Goal: Information Seeking & Learning: Learn about a topic

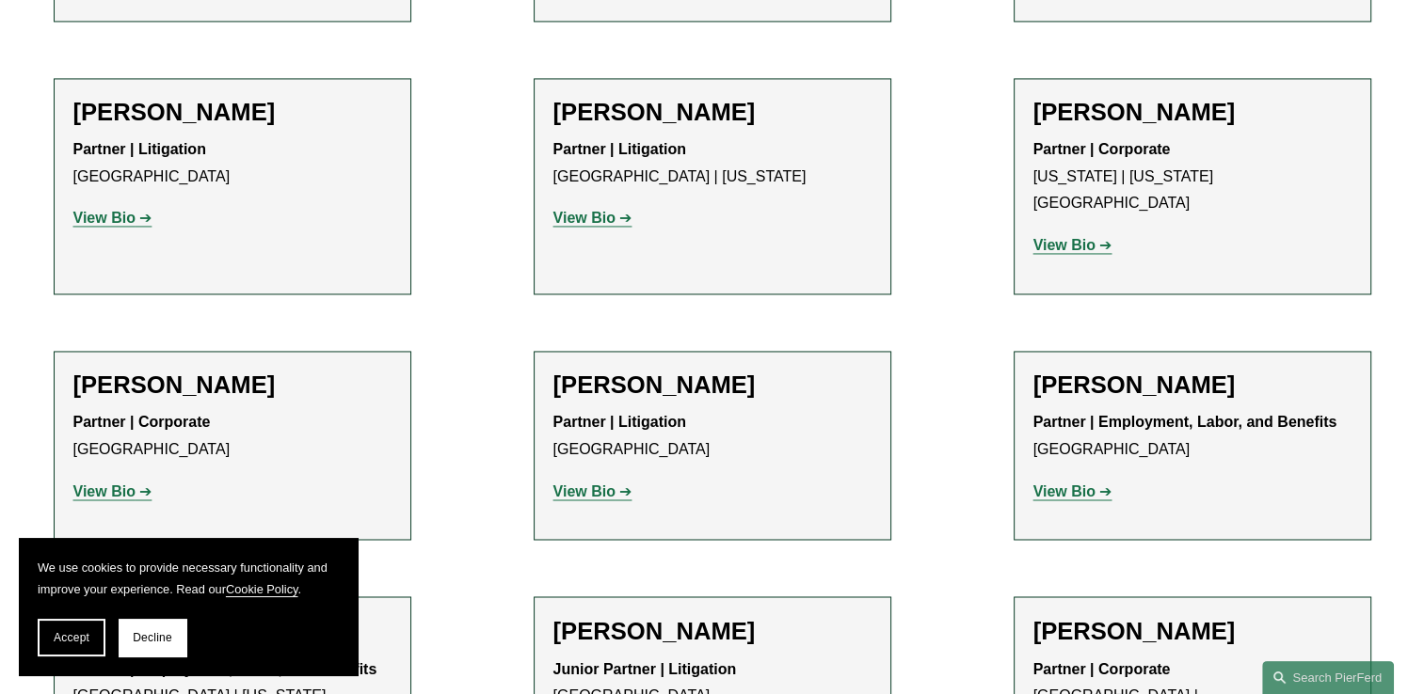
scroll to position [9469, 0]
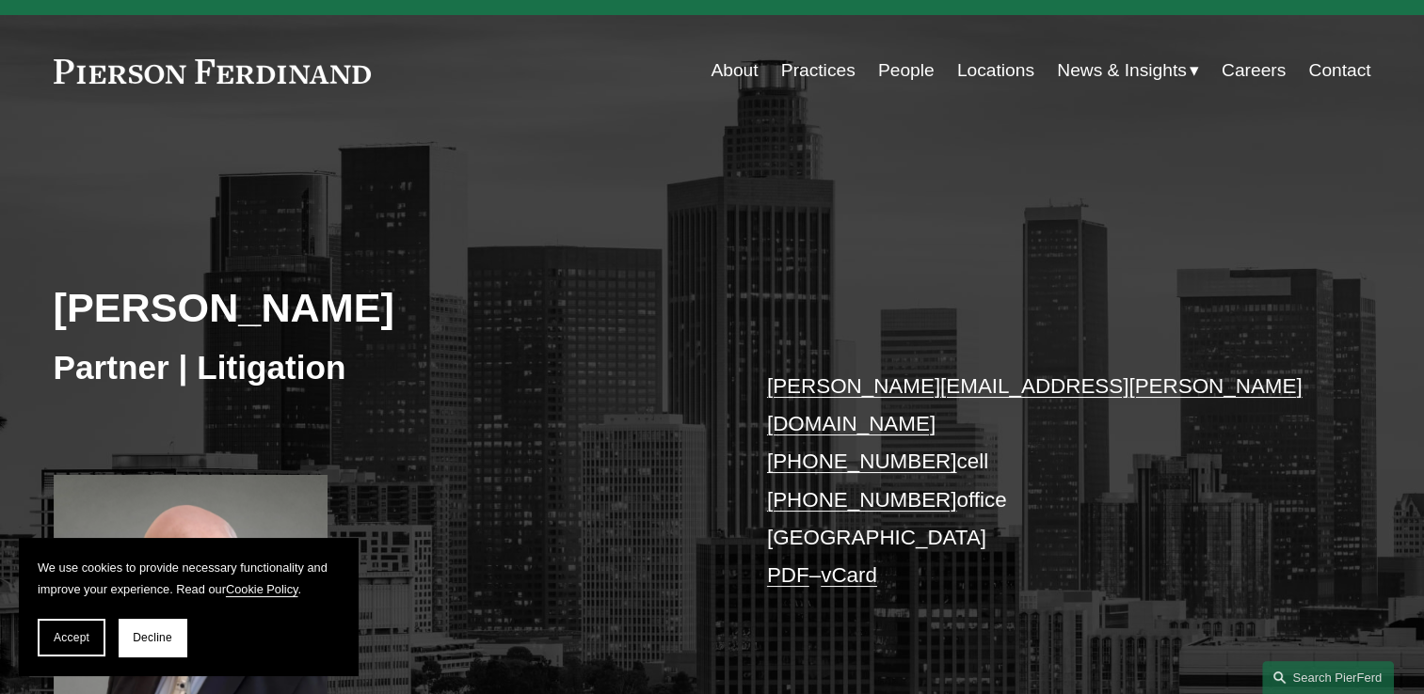
scroll to position [94, 0]
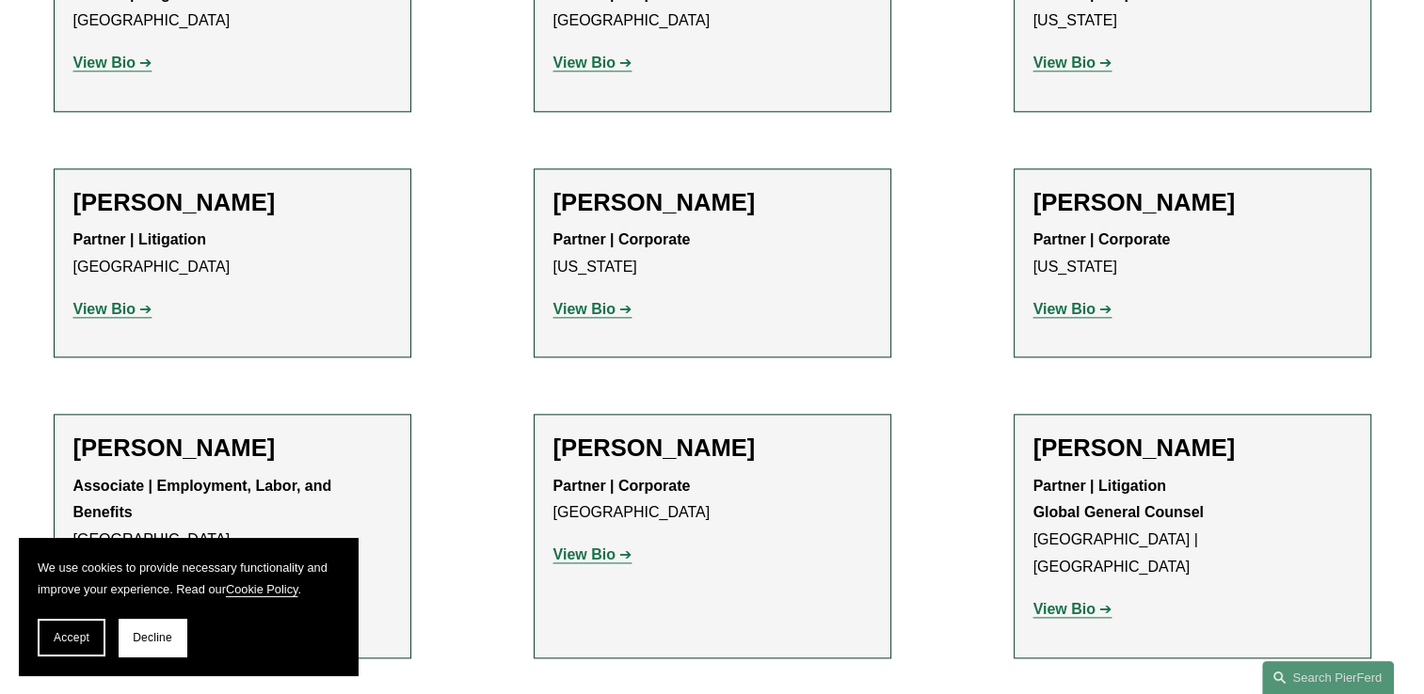
scroll to position [9485, 0]
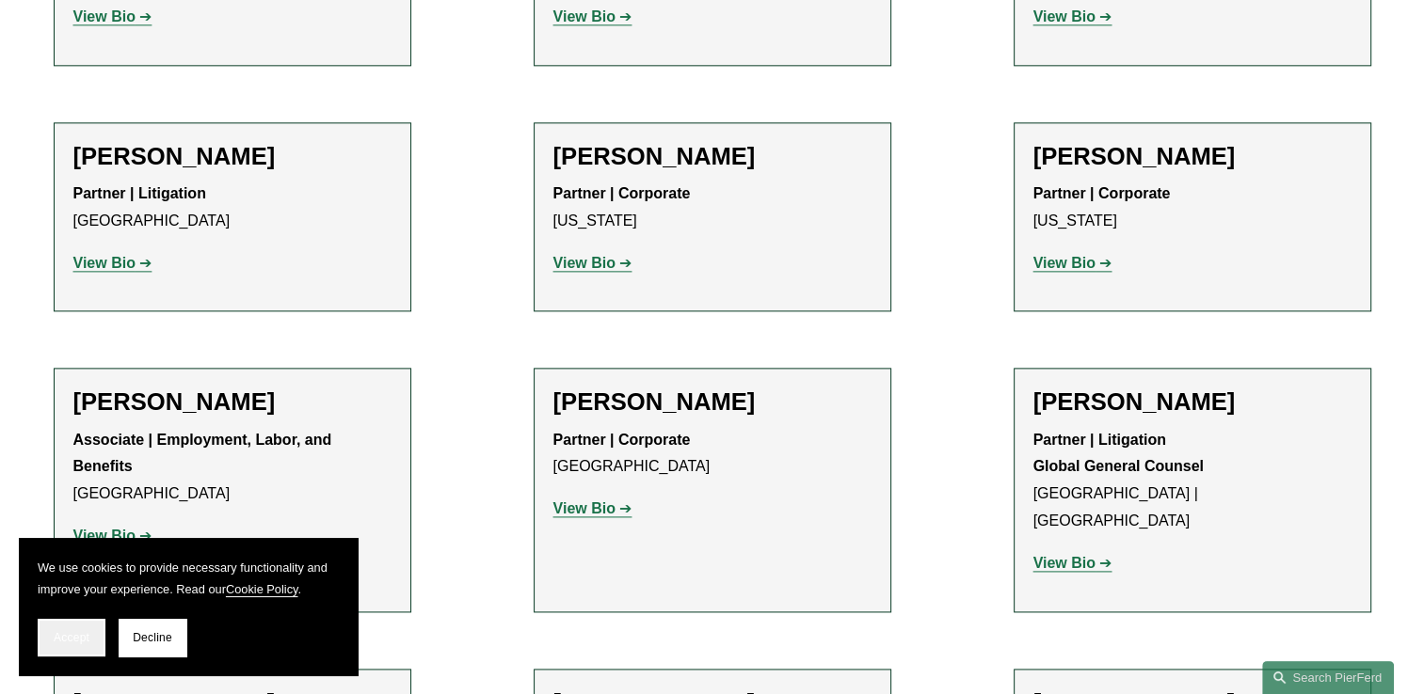
click at [78, 640] on span "Accept" at bounding box center [72, 637] width 36 height 13
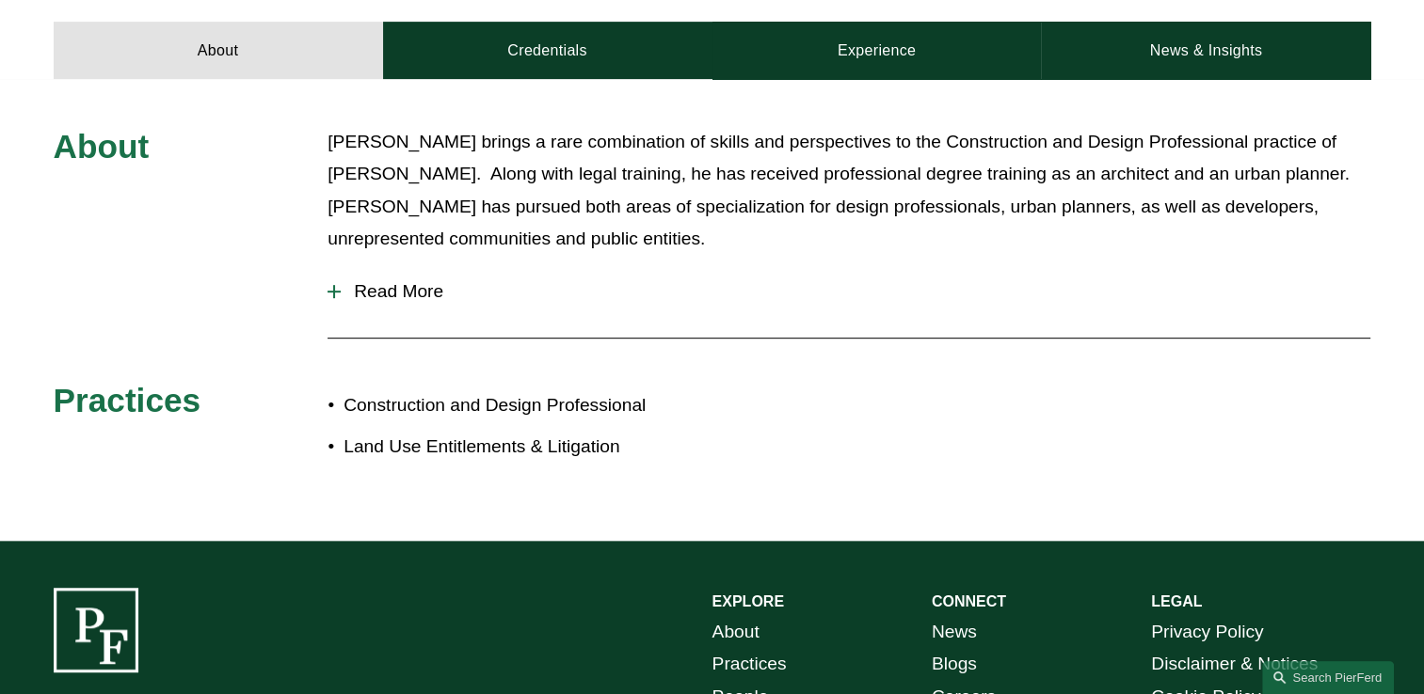
scroll to position [847, 0]
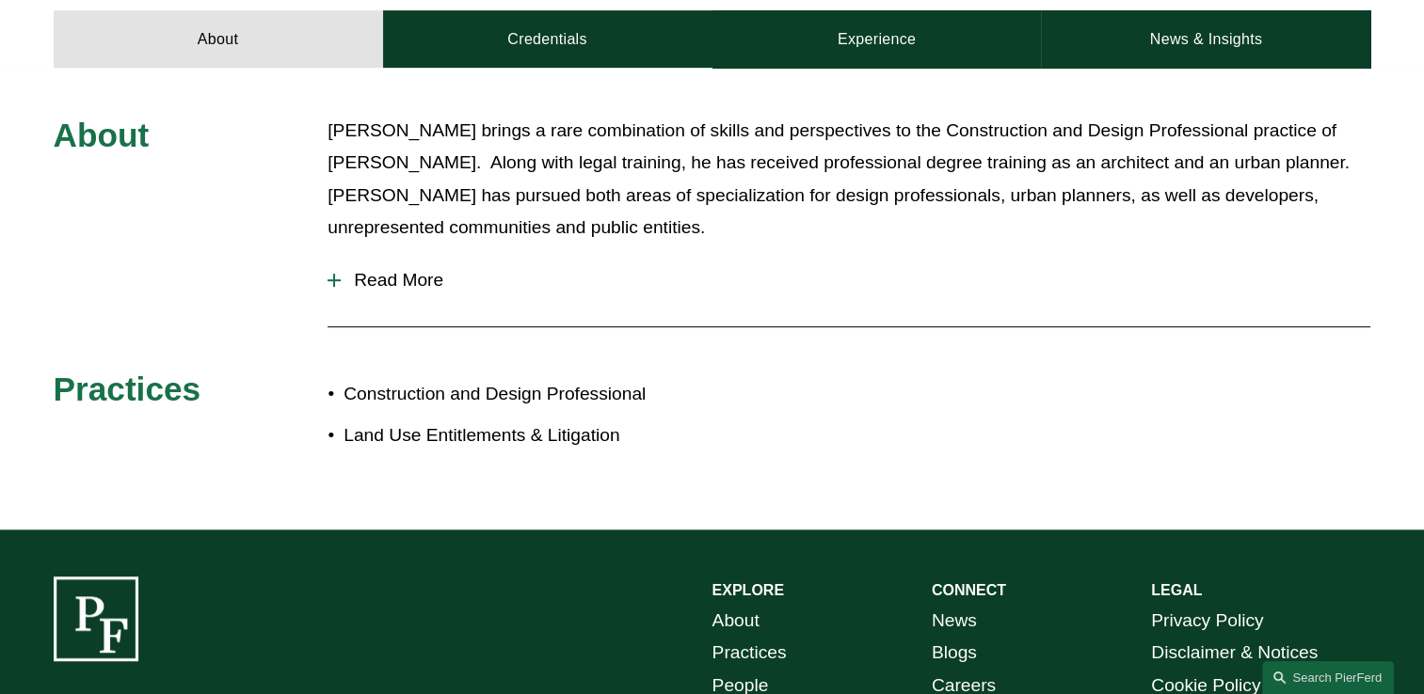
click at [398, 270] on span "Read More" at bounding box center [855, 280] width 1029 height 21
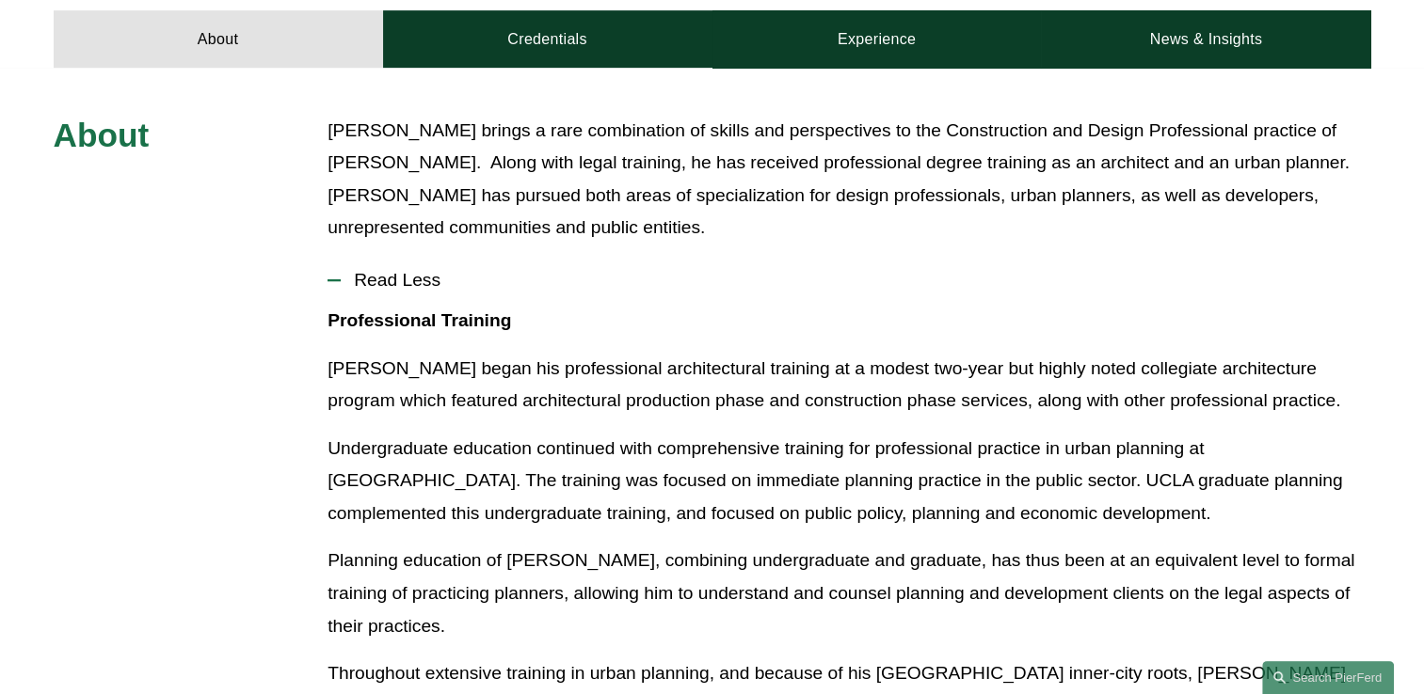
scroll to position [753, 0]
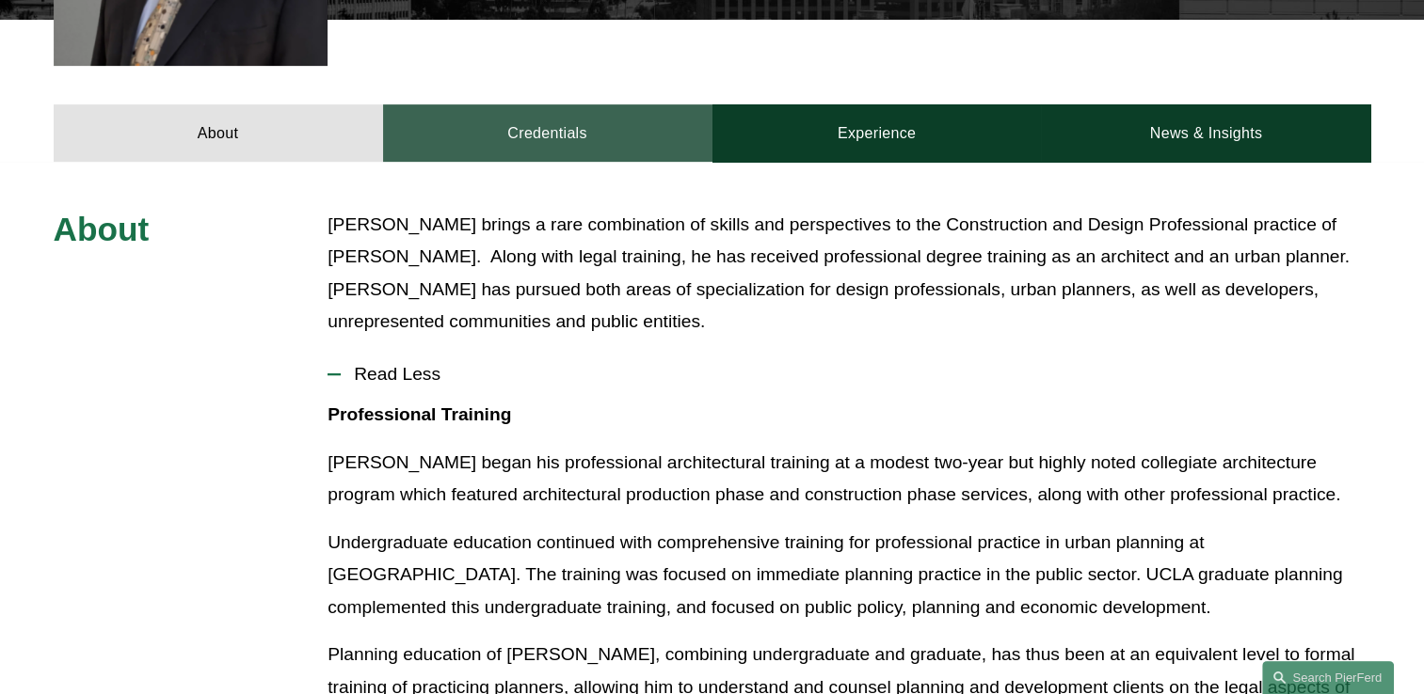
click at [531, 104] on link "Credentials" at bounding box center [547, 132] width 329 height 56
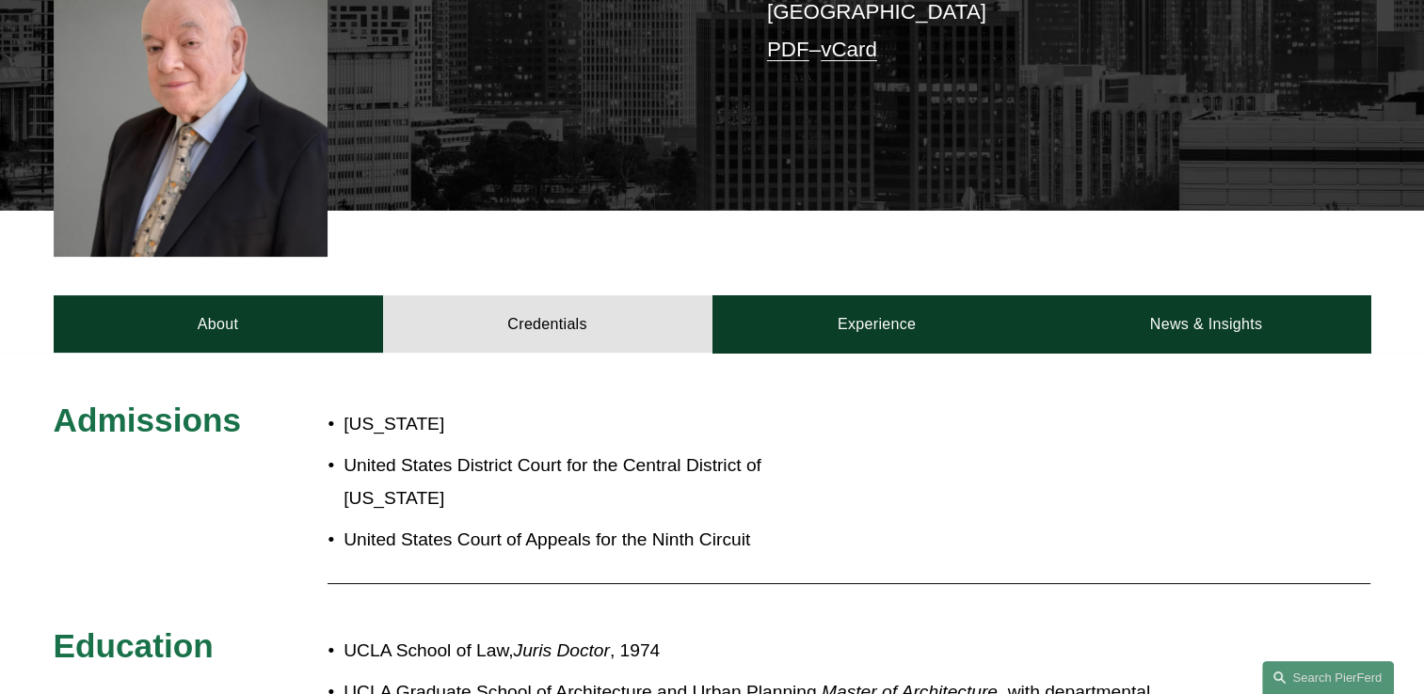
scroll to position [470, 0]
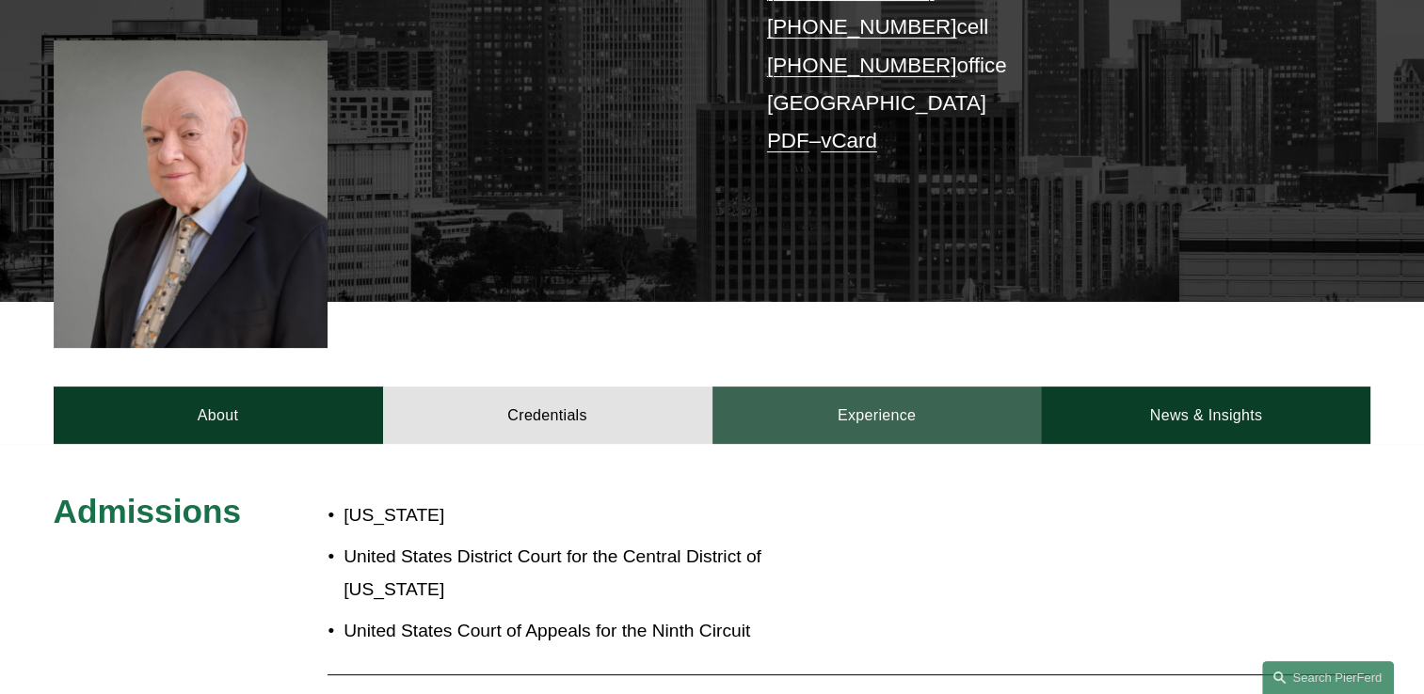
click at [855, 387] on link "Experience" at bounding box center [876, 415] width 329 height 56
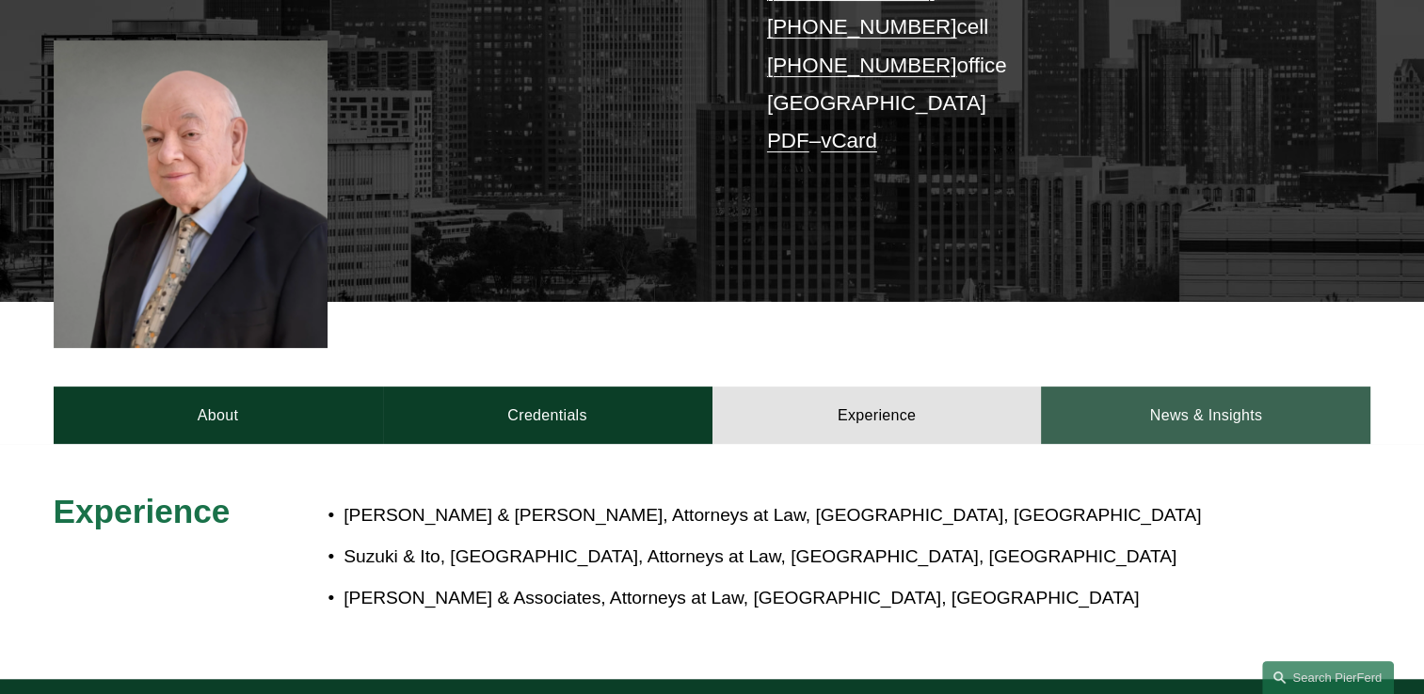
click at [1174, 387] on link "News & Insights" at bounding box center [1205, 415] width 329 height 56
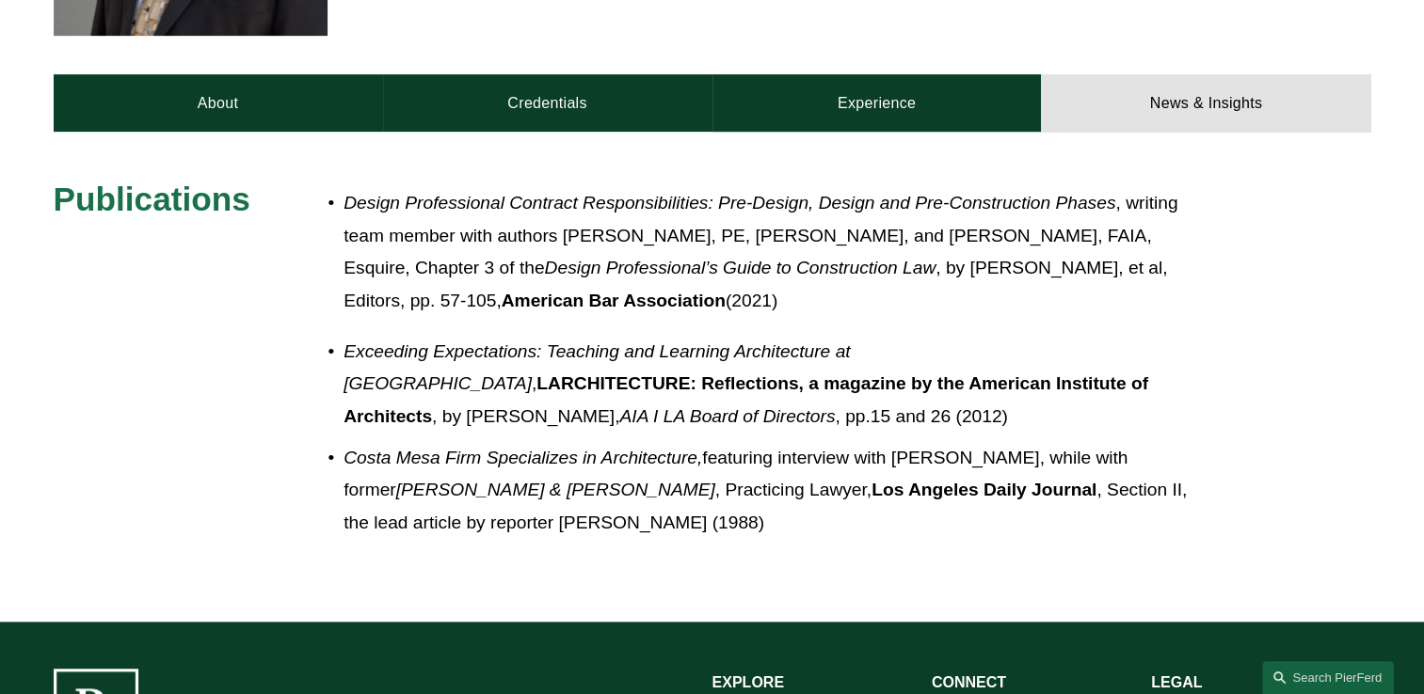
scroll to position [659, 0]
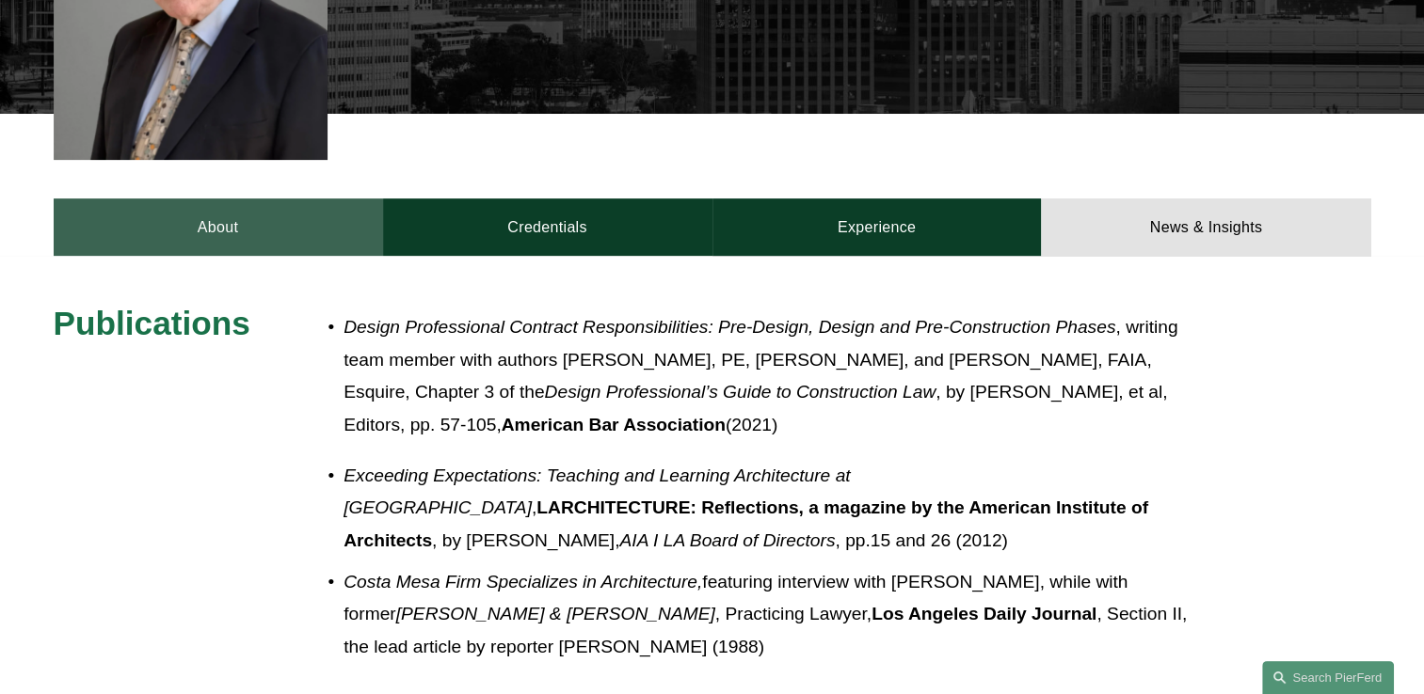
click at [252, 202] on link "About" at bounding box center [218, 227] width 329 height 56
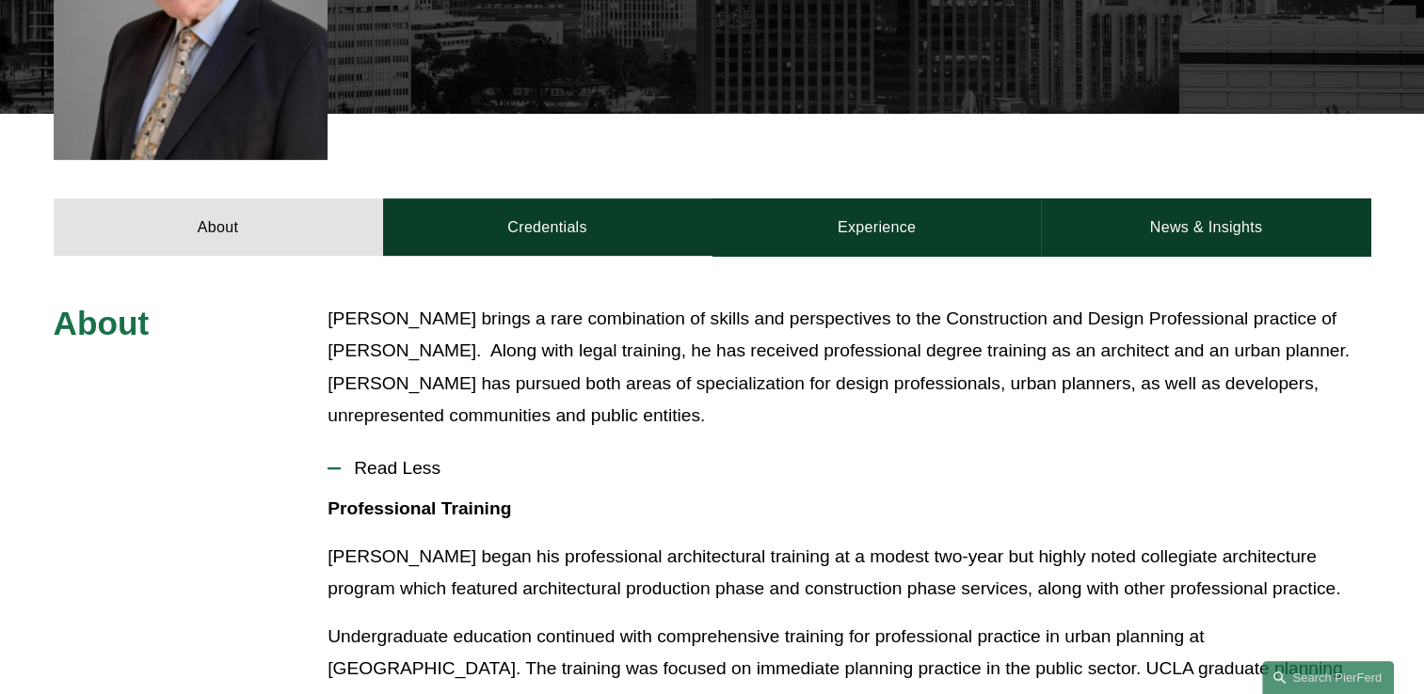
click at [399, 458] on span "Read Less" at bounding box center [855, 468] width 1029 height 21
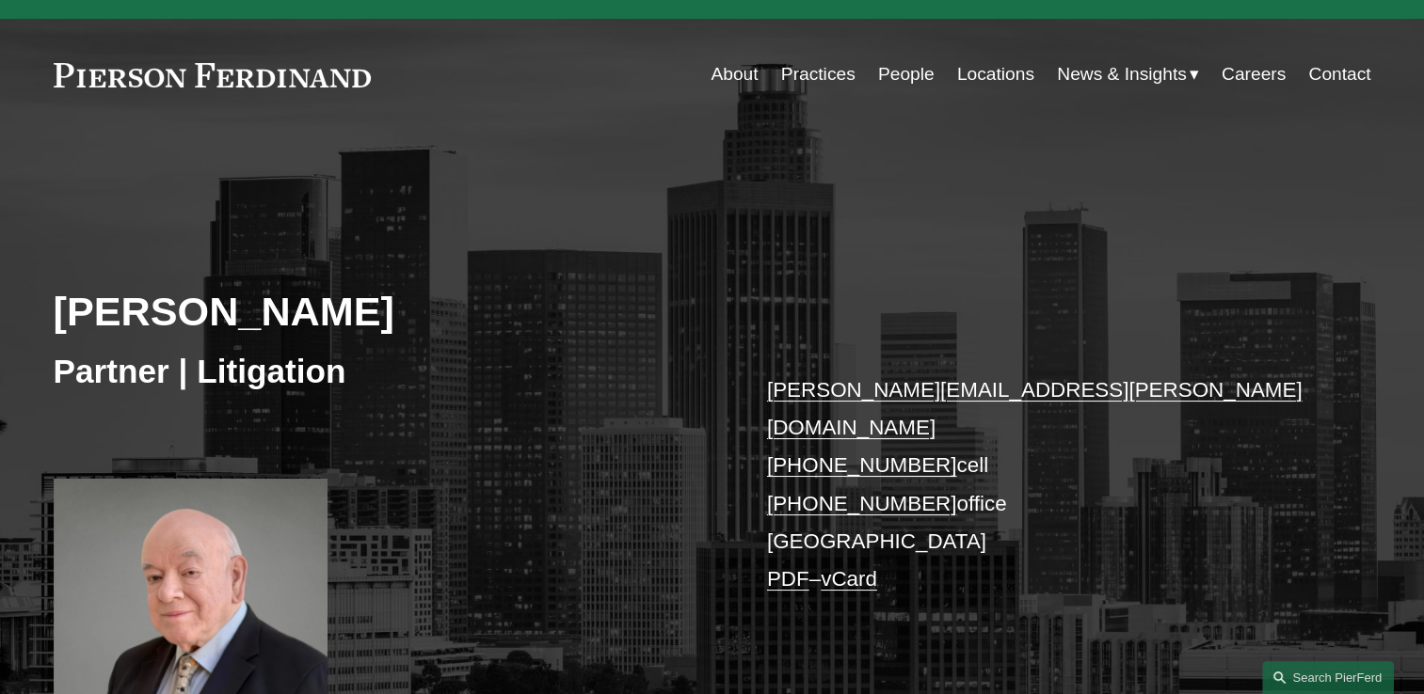
scroll to position [0, 0]
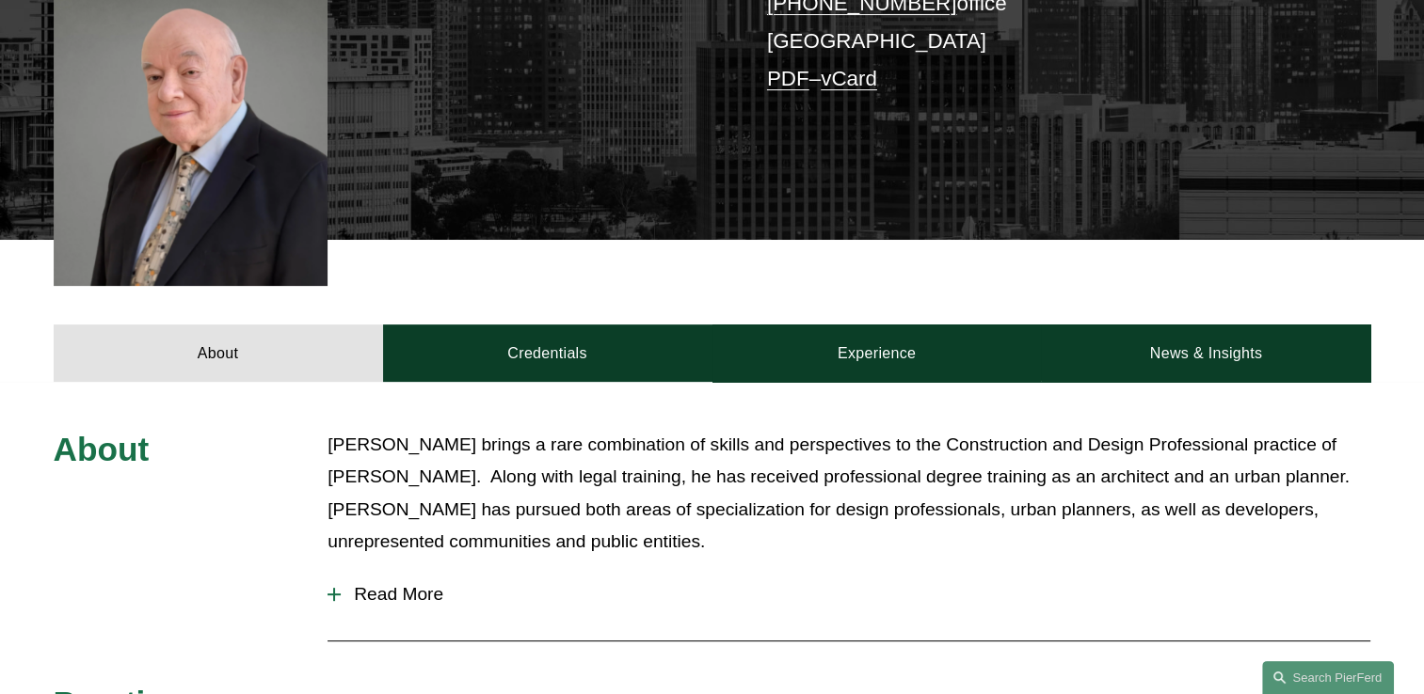
scroll to position [659, 0]
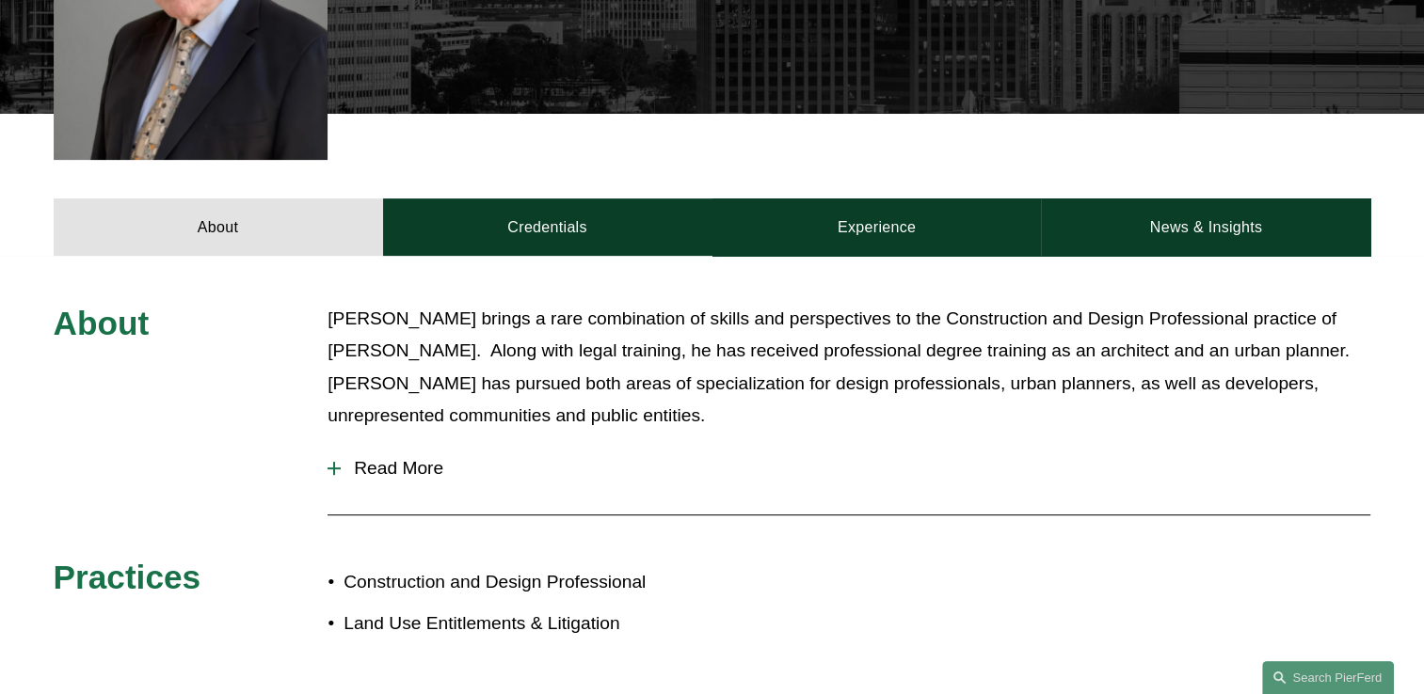
click at [365, 458] on span "Read More" at bounding box center [855, 468] width 1029 height 21
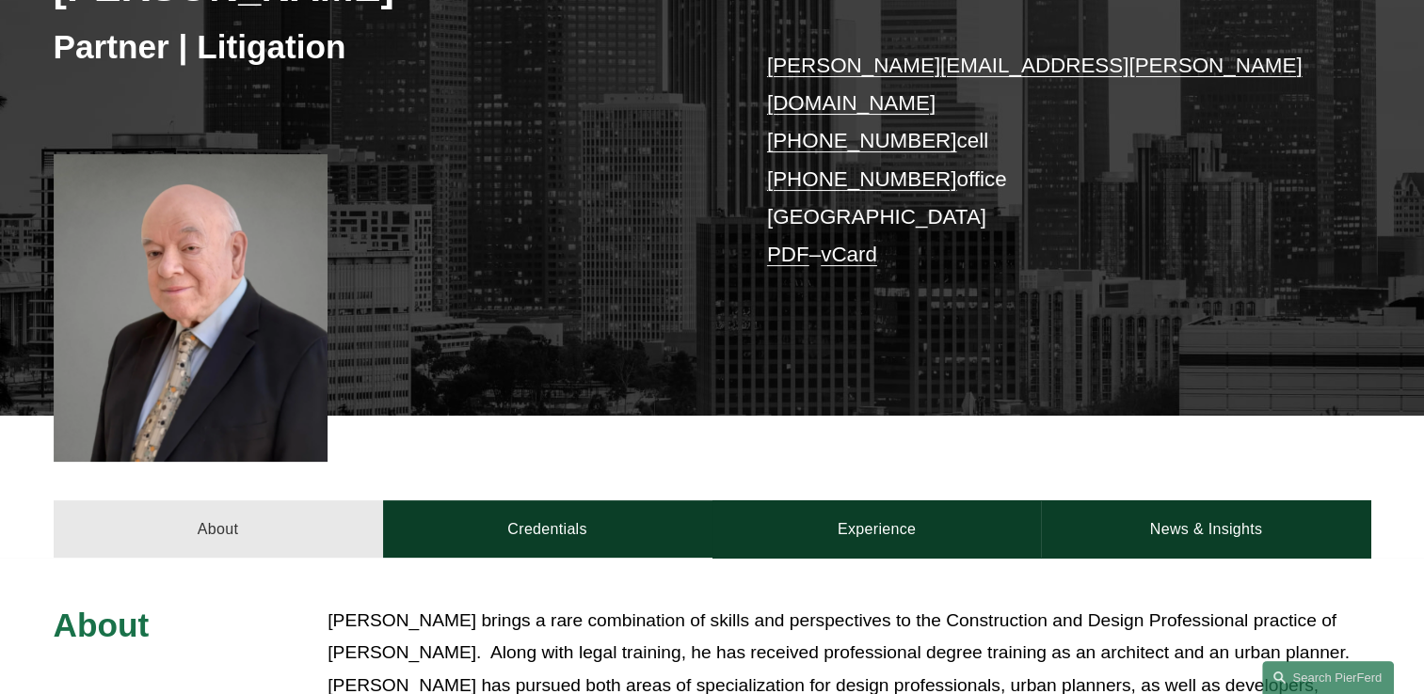
scroll to position [565, 0]
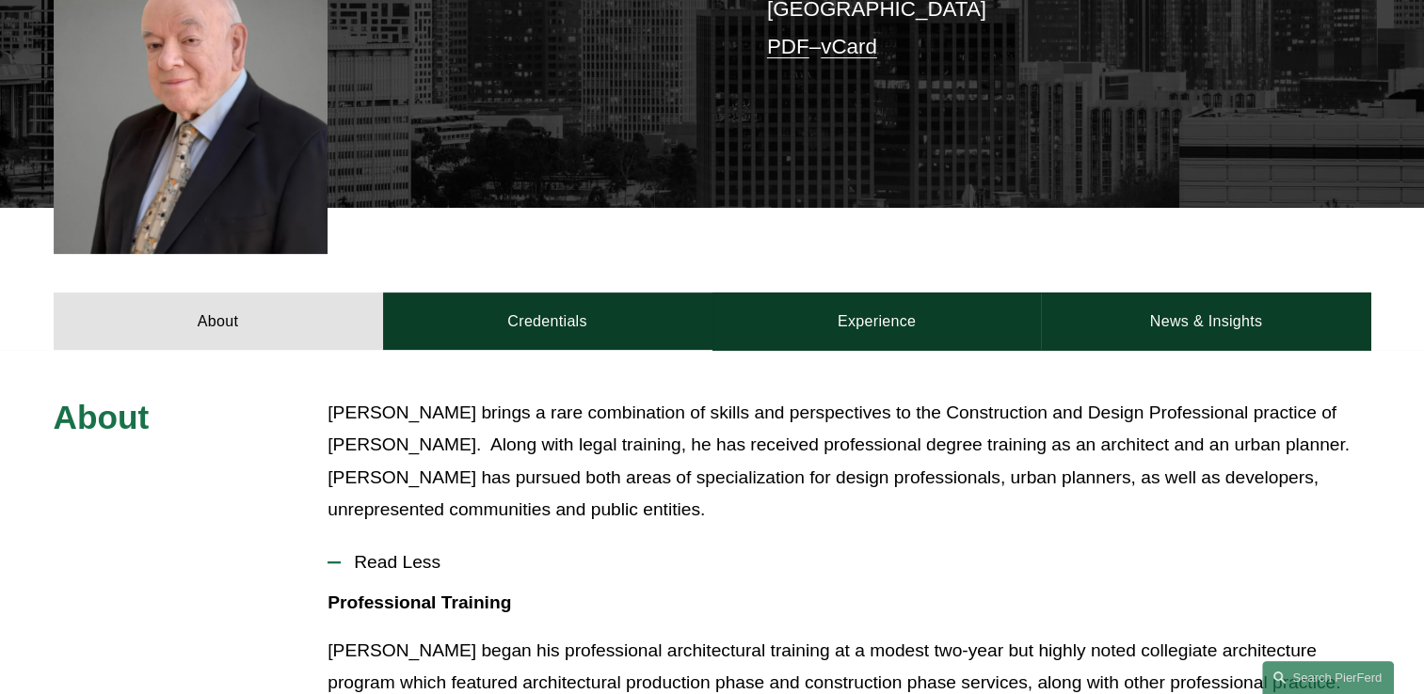
click at [383, 552] on span "Read Less" at bounding box center [855, 562] width 1029 height 21
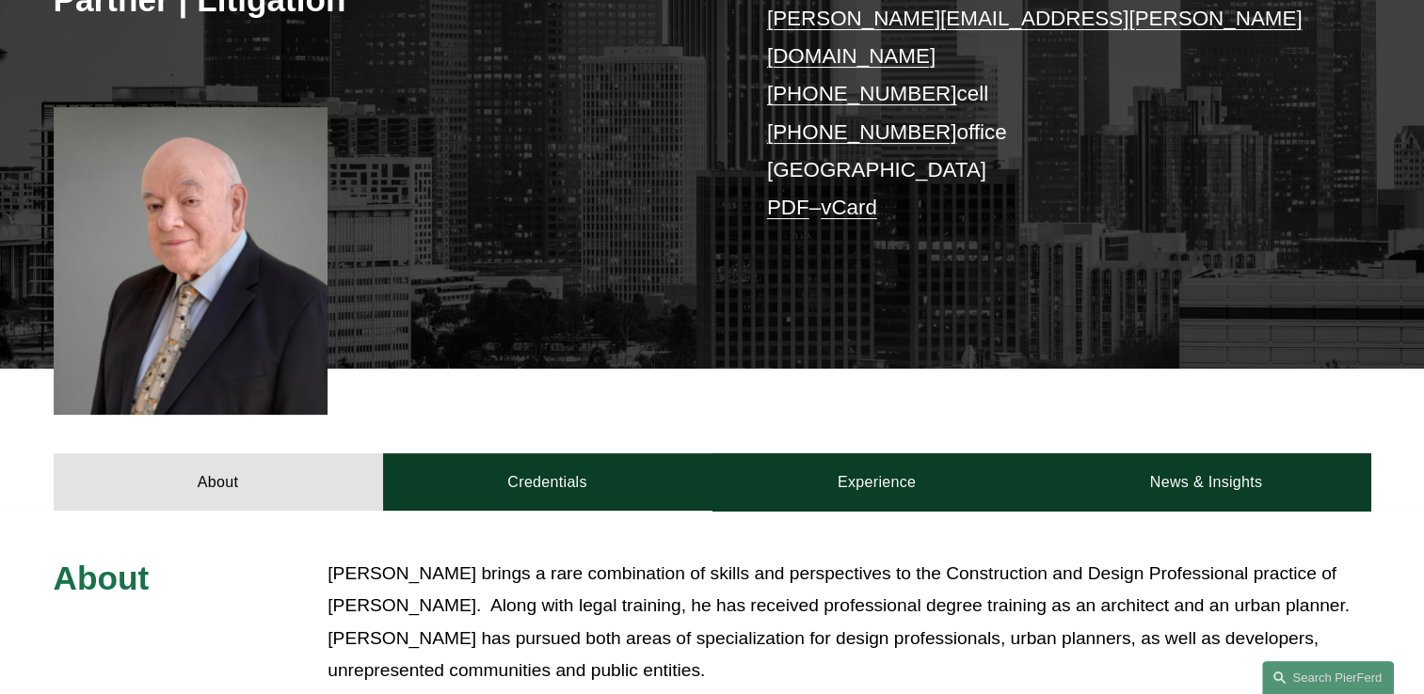
scroll to position [0, 0]
